Goal: Navigation & Orientation: Find specific page/section

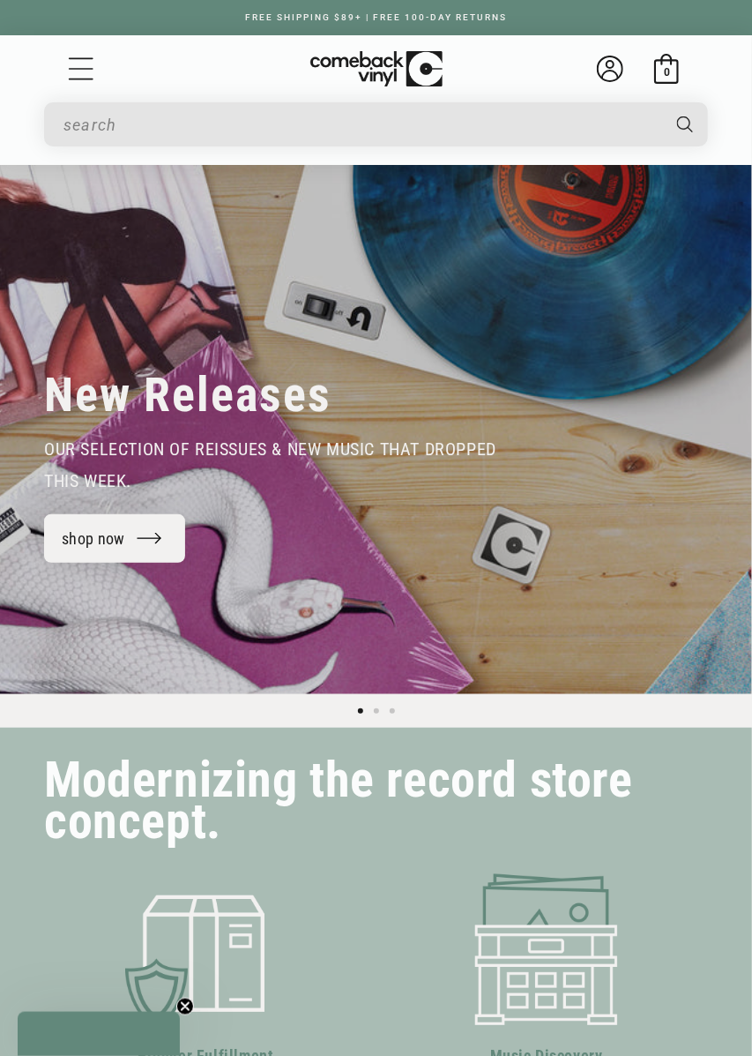
click at [551, 124] on input "Search" at bounding box center [361, 125] width 596 height 36
type input "pr"
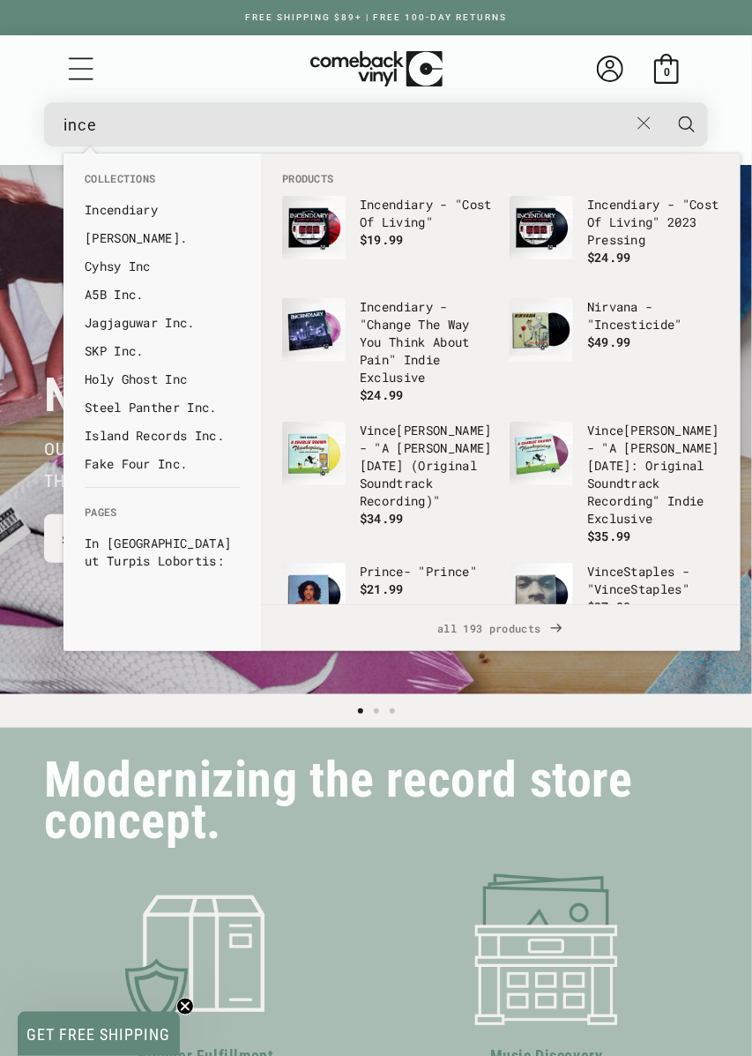
type input "ince"
click at [664, 102] on button "Search" at bounding box center [687, 124] width 46 height 44
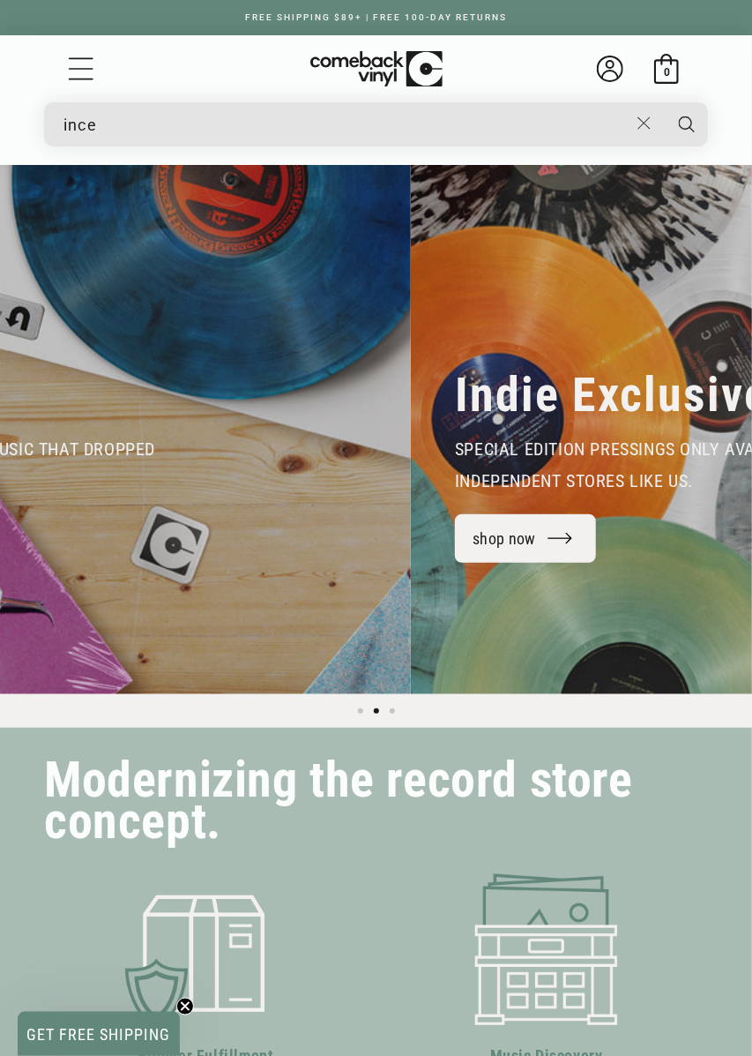
scroll to position [0, 557]
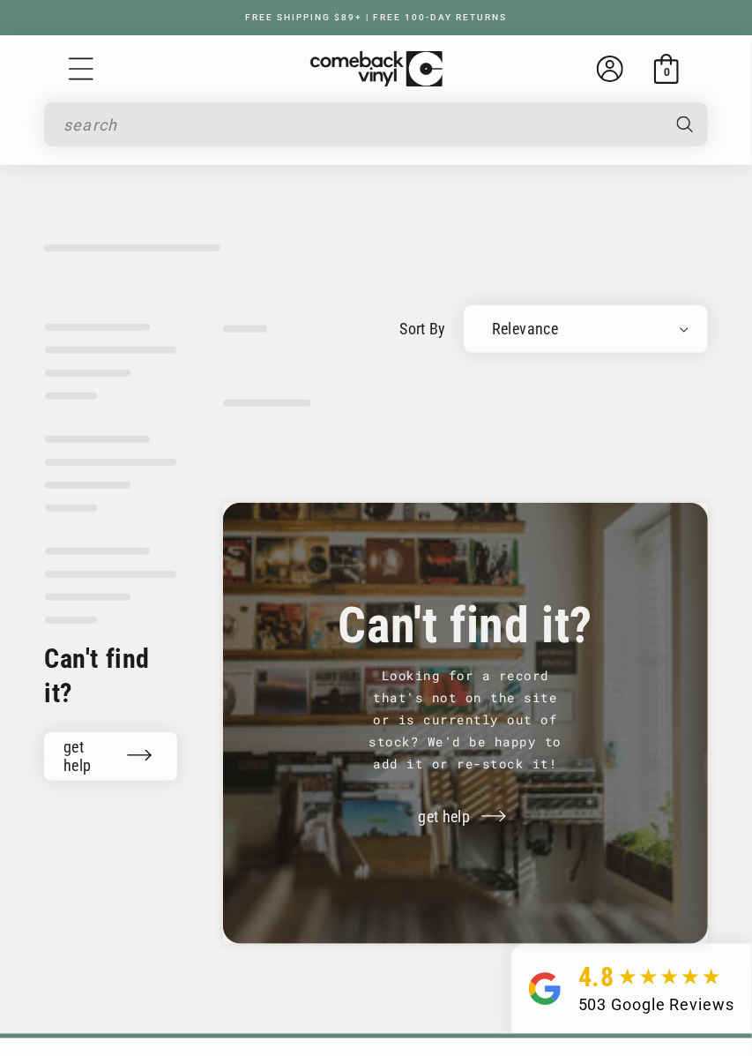
click at [361, 120] on input "Search" at bounding box center [361, 125] width 596 height 36
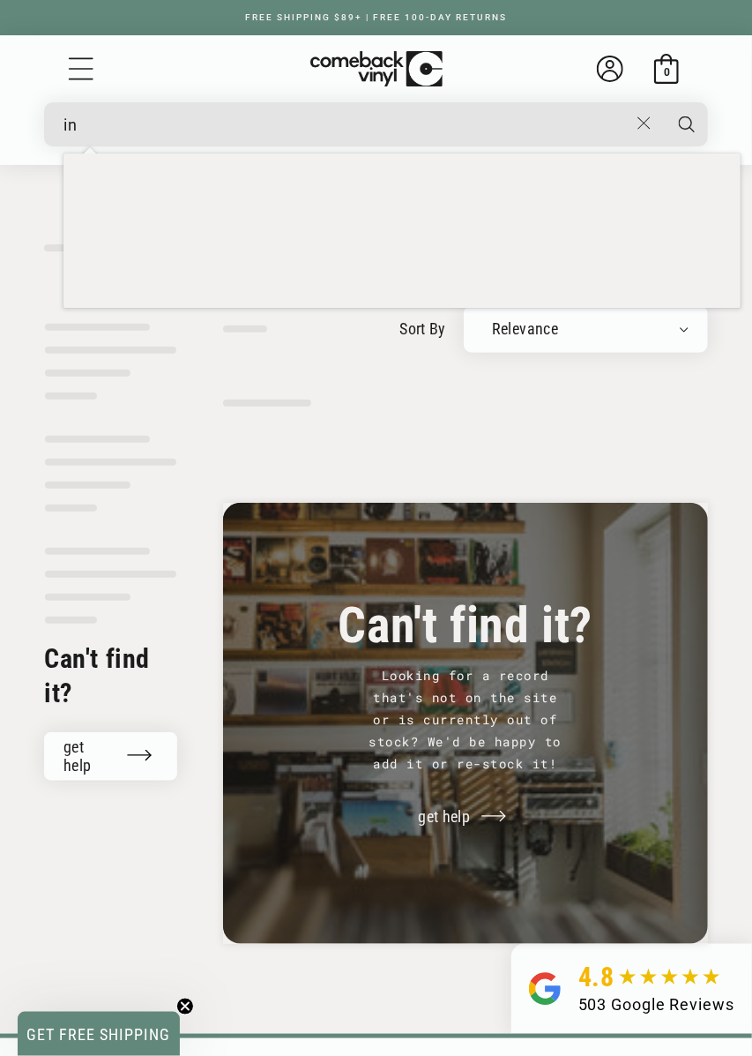
type input "i"
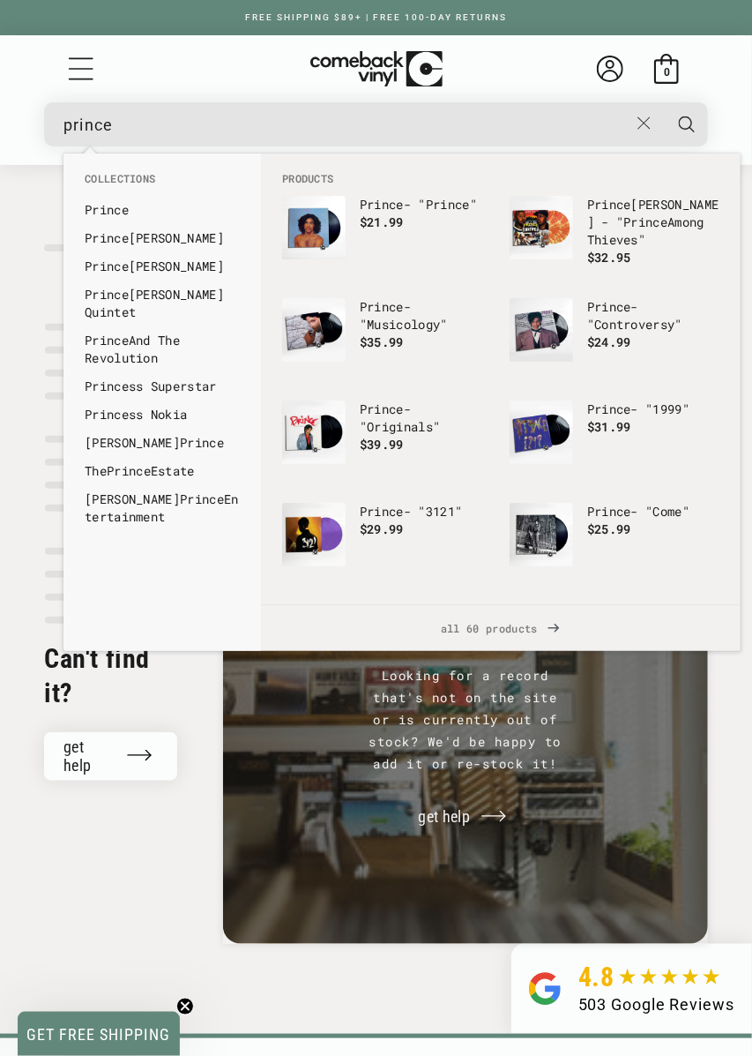
type input "prince"
click at [119, 213] on b "Prince" at bounding box center [107, 209] width 44 height 17
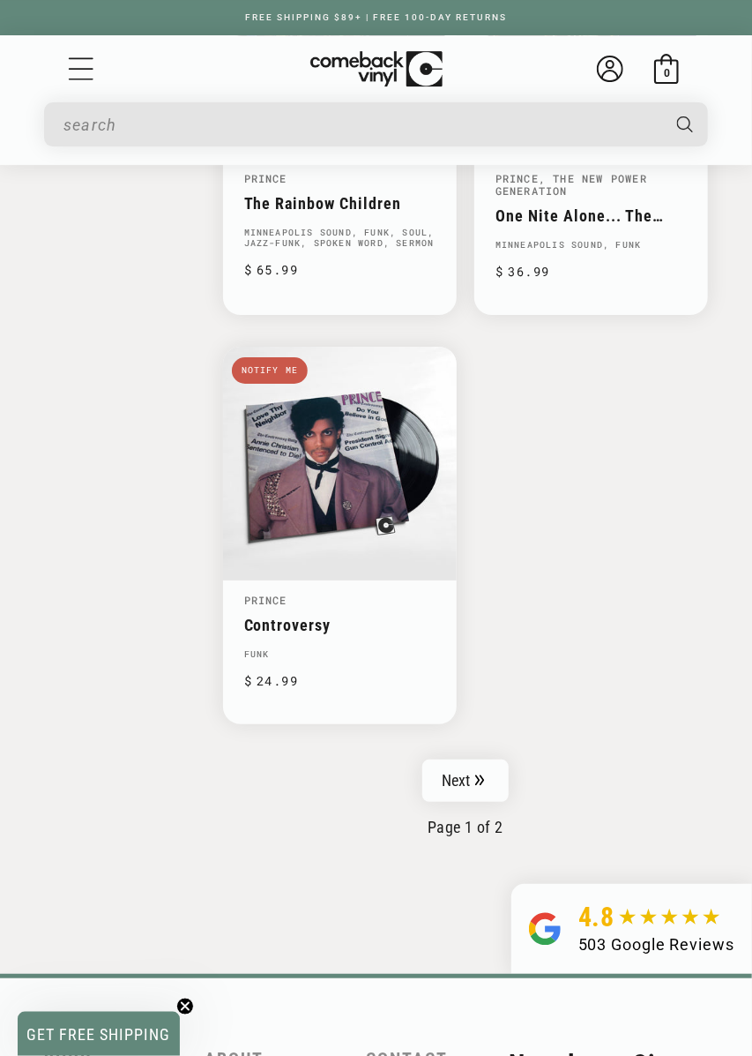
click at [489, 764] on link "Next" at bounding box center [465, 780] width 86 height 42
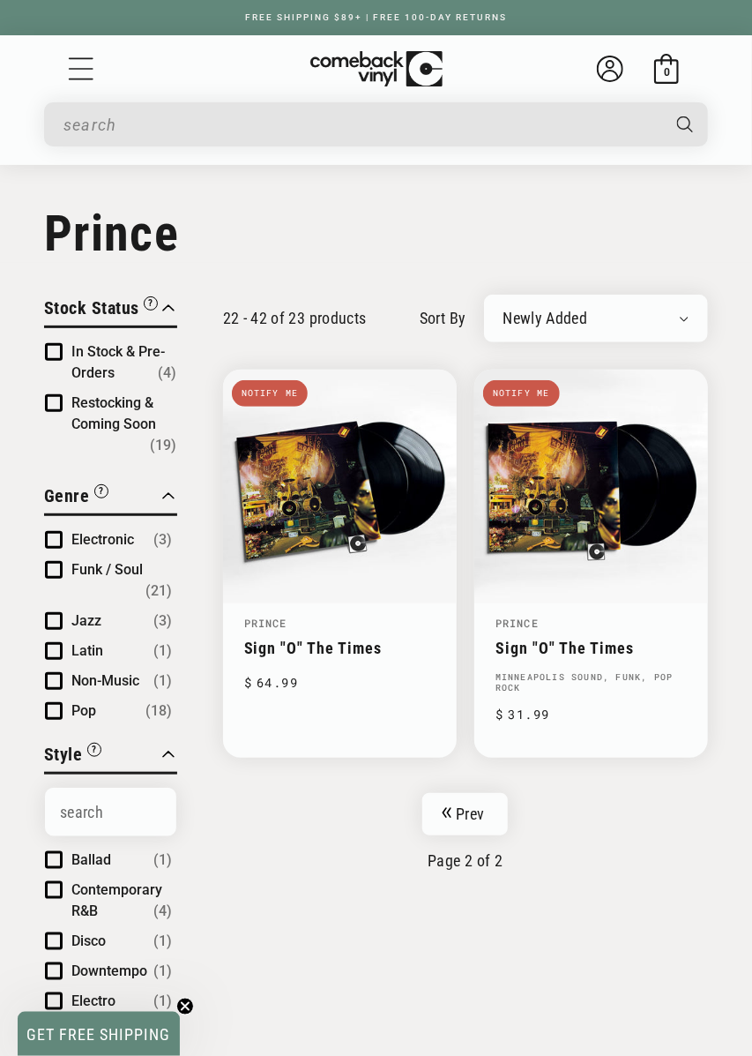
click at [483, 806] on link "Prev" at bounding box center [465, 814] width 86 height 42
